Goal: Check status: Check status

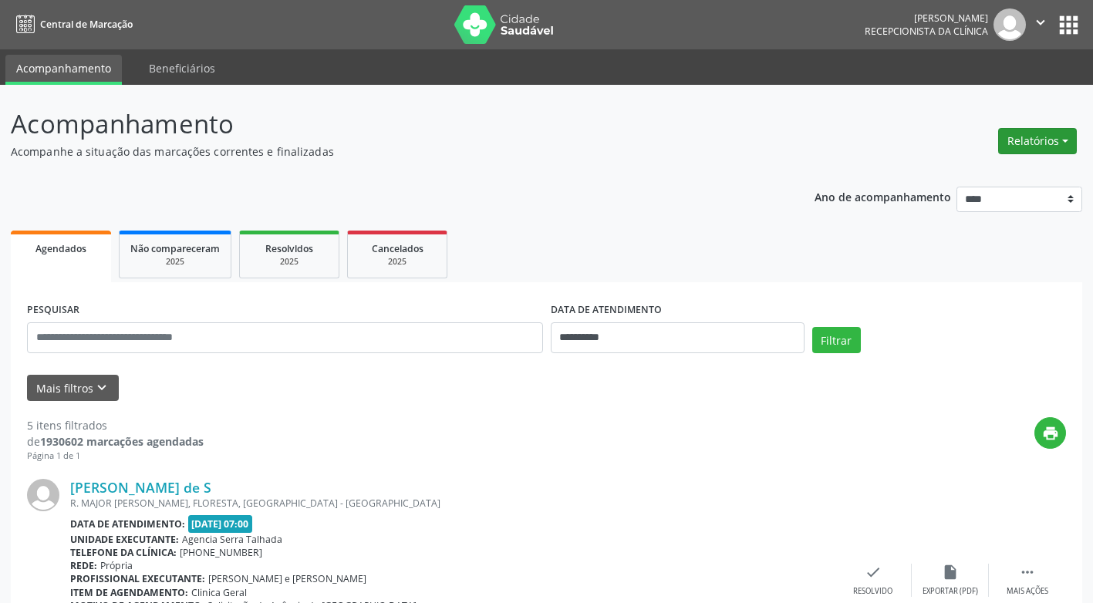
click at [990, 146] on button "Relatórios" at bounding box center [1037, 141] width 79 height 26
click at [950, 174] on link "Agendamentos" at bounding box center [995, 174] width 166 height 22
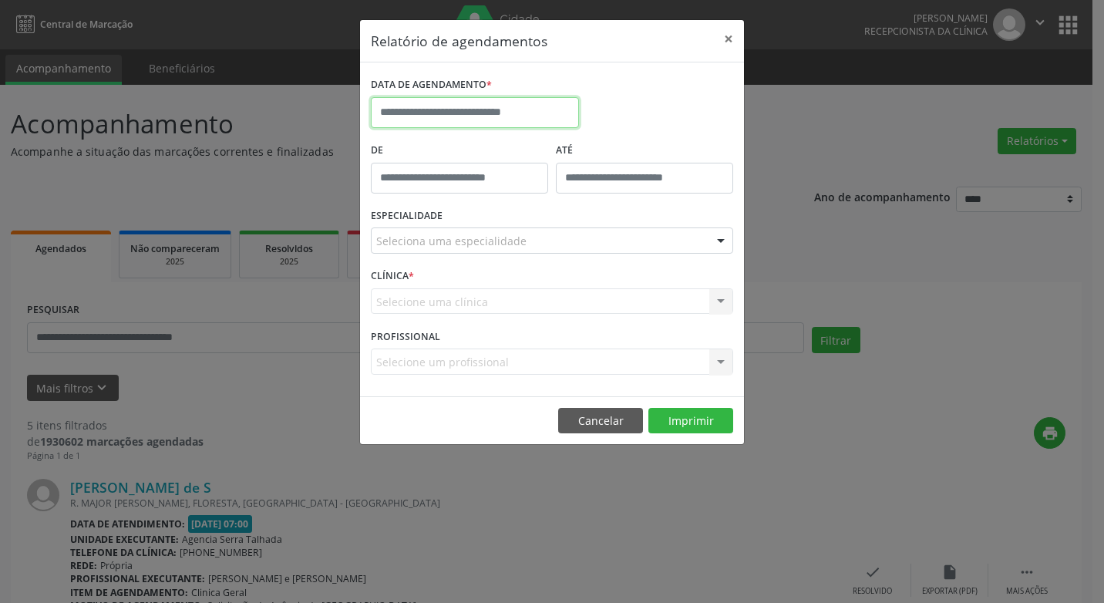
click at [416, 114] on input "text" at bounding box center [475, 112] width 208 height 31
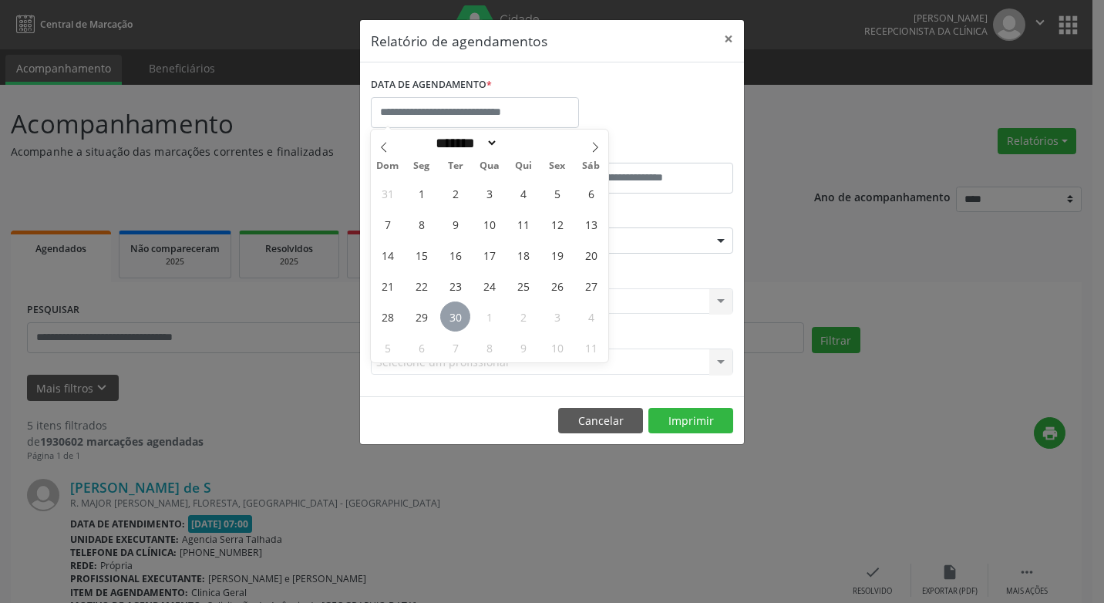
click at [450, 316] on span "30" at bounding box center [455, 317] width 30 height 30
type input "**********"
click at [456, 312] on span "30" at bounding box center [455, 317] width 30 height 30
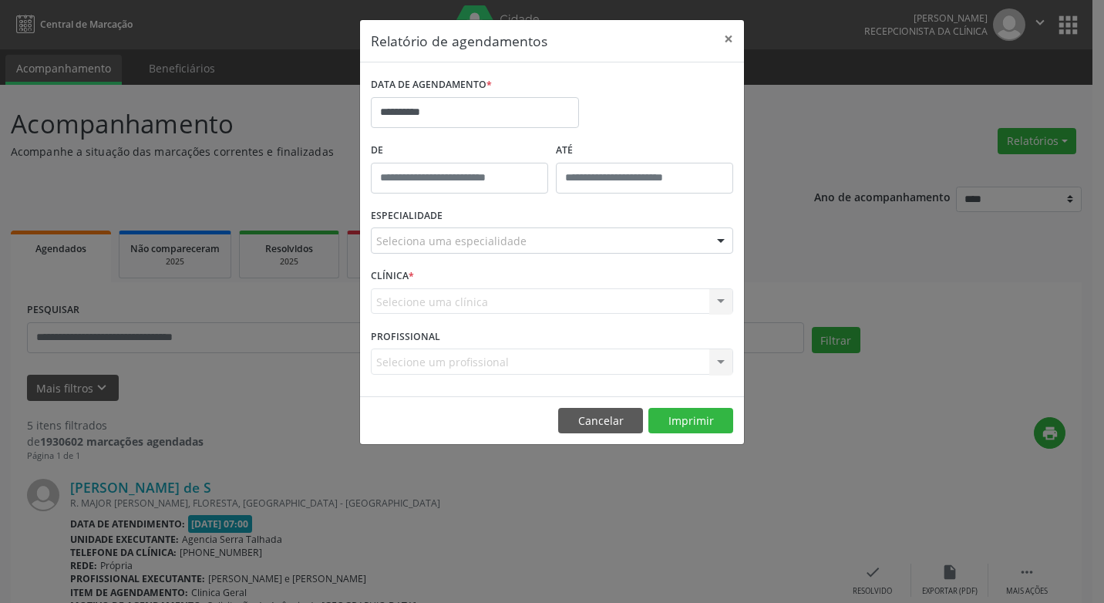
click at [456, 312] on div "Selecione uma clínica Nenhum resultado encontrado para: " " Não há nenhuma opçã…" at bounding box center [552, 301] width 362 height 26
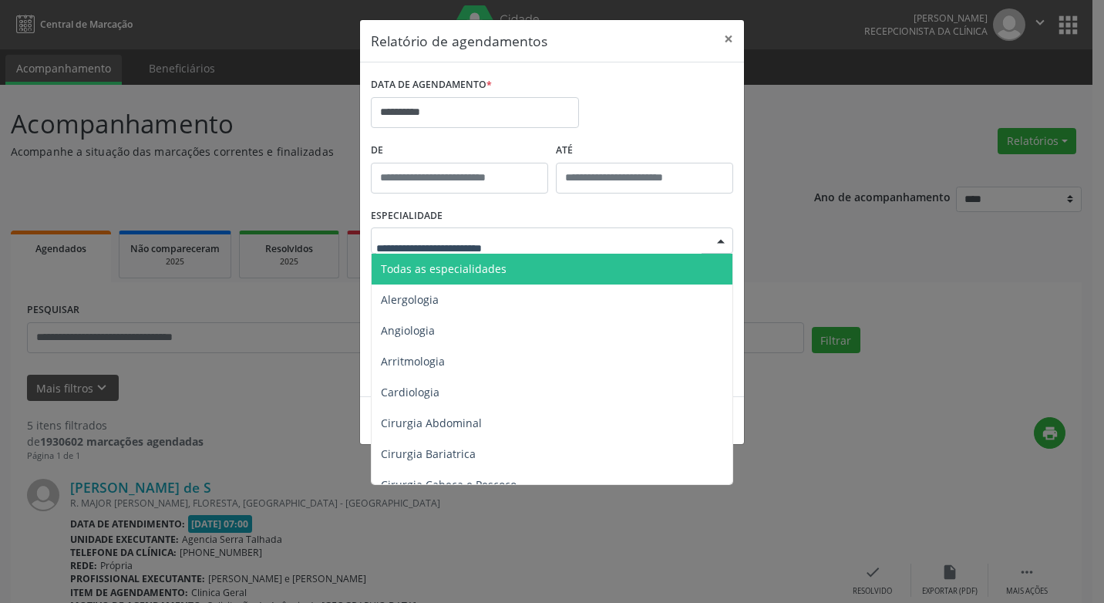
click at [723, 239] on div at bounding box center [720, 241] width 23 height 26
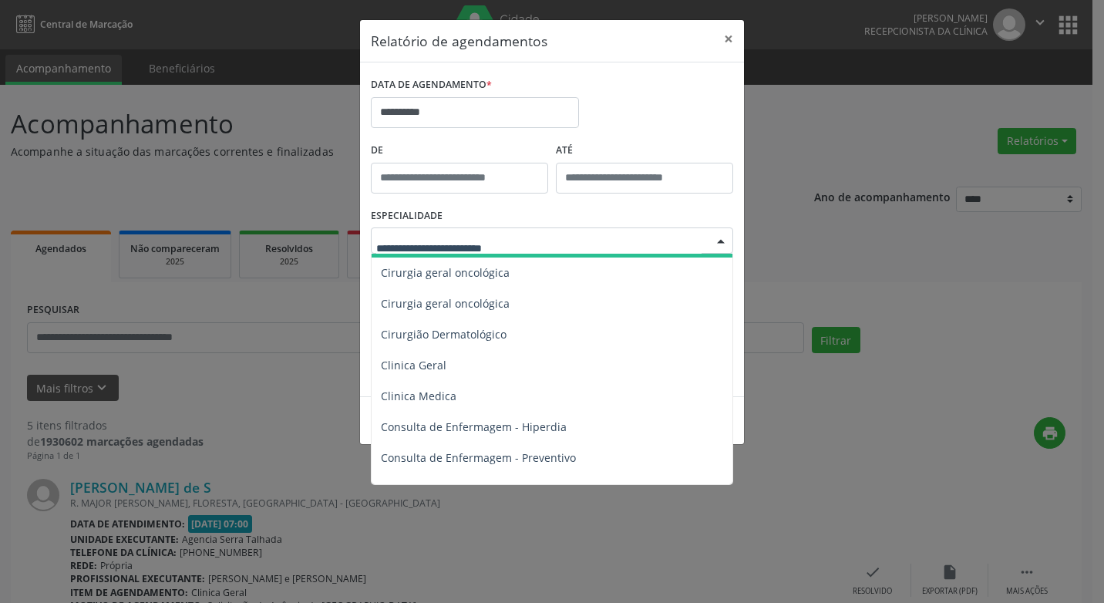
scroll to position [463, 0]
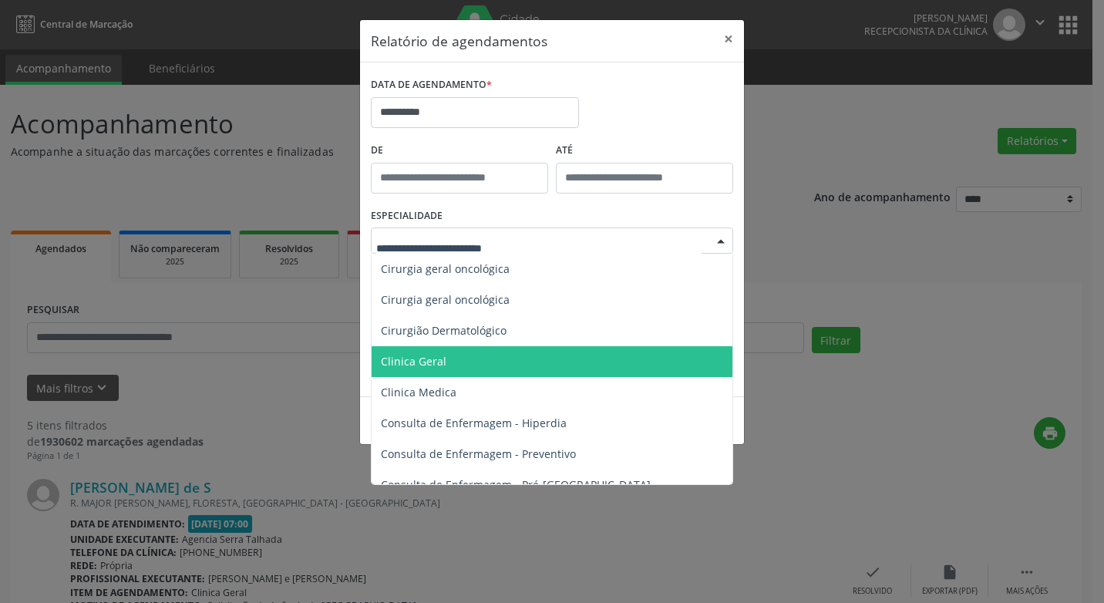
click at [416, 362] on span "Clinica Geral" at bounding box center [414, 361] width 66 height 15
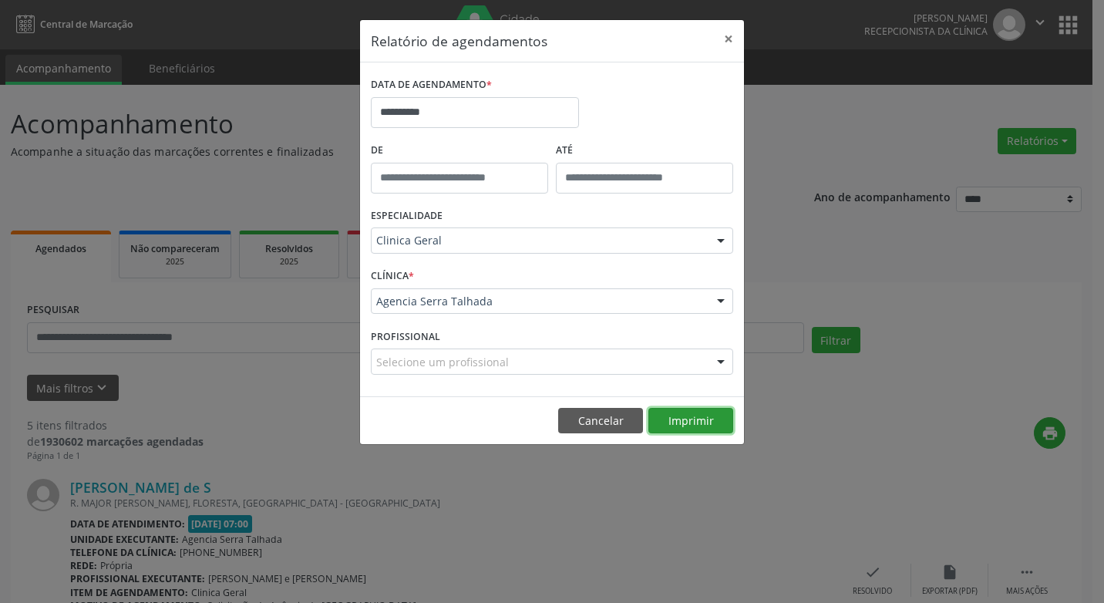
click at [666, 423] on button "Imprimir" at bounding box center [691, 421] width 85 height 26
